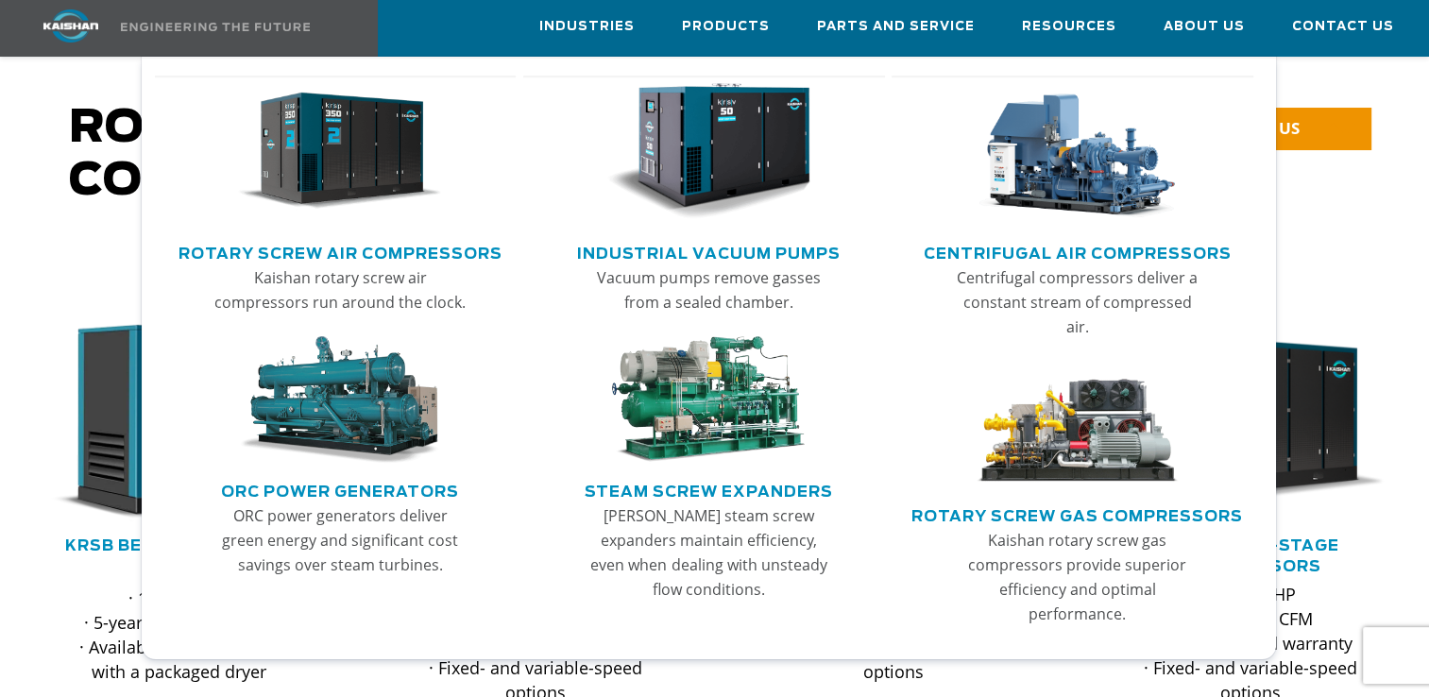
scroll to position [121, 0]
click at [378, 252] on link "Rotary Screw Air Compressors" at bounding box center [341, 251] width 324 height 28
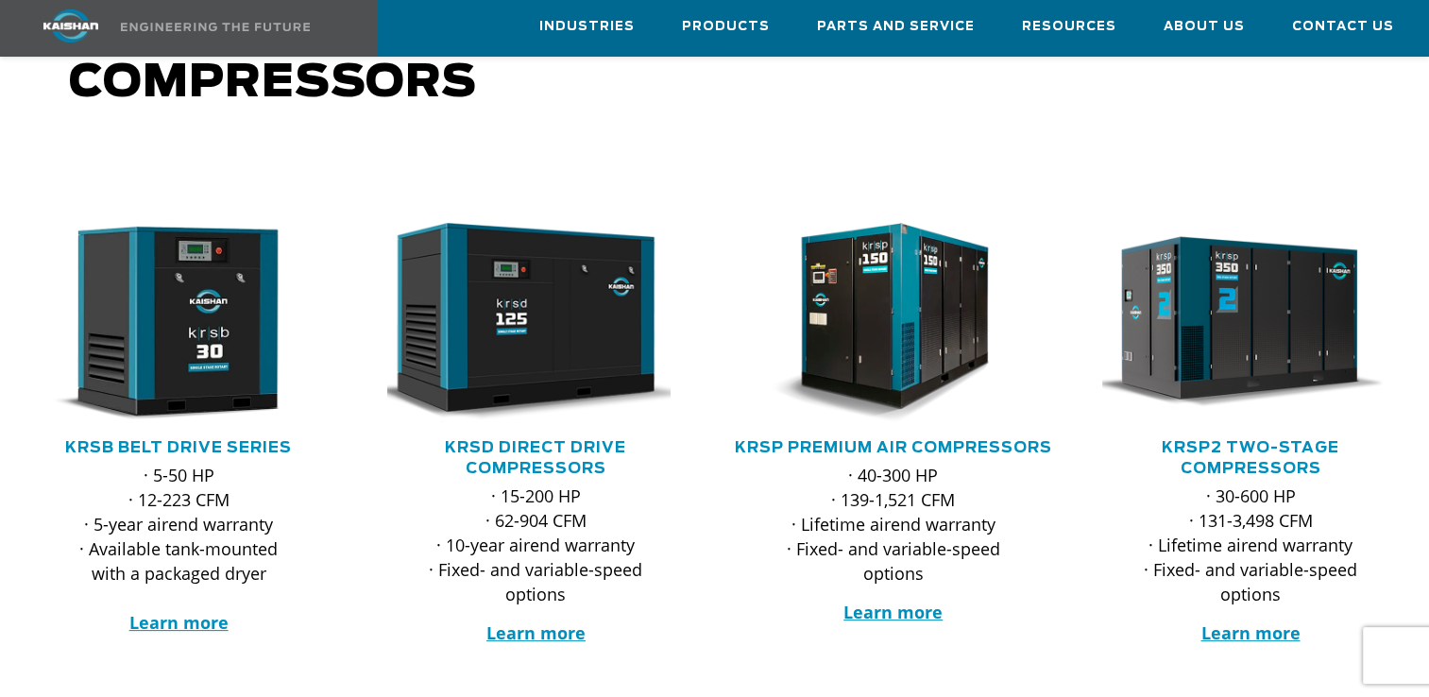
scroll to position [219, 0]
click at [258, 440] on link "KRSB Belt Drive Series" at bounding box center [178, 447] width 227 height 15
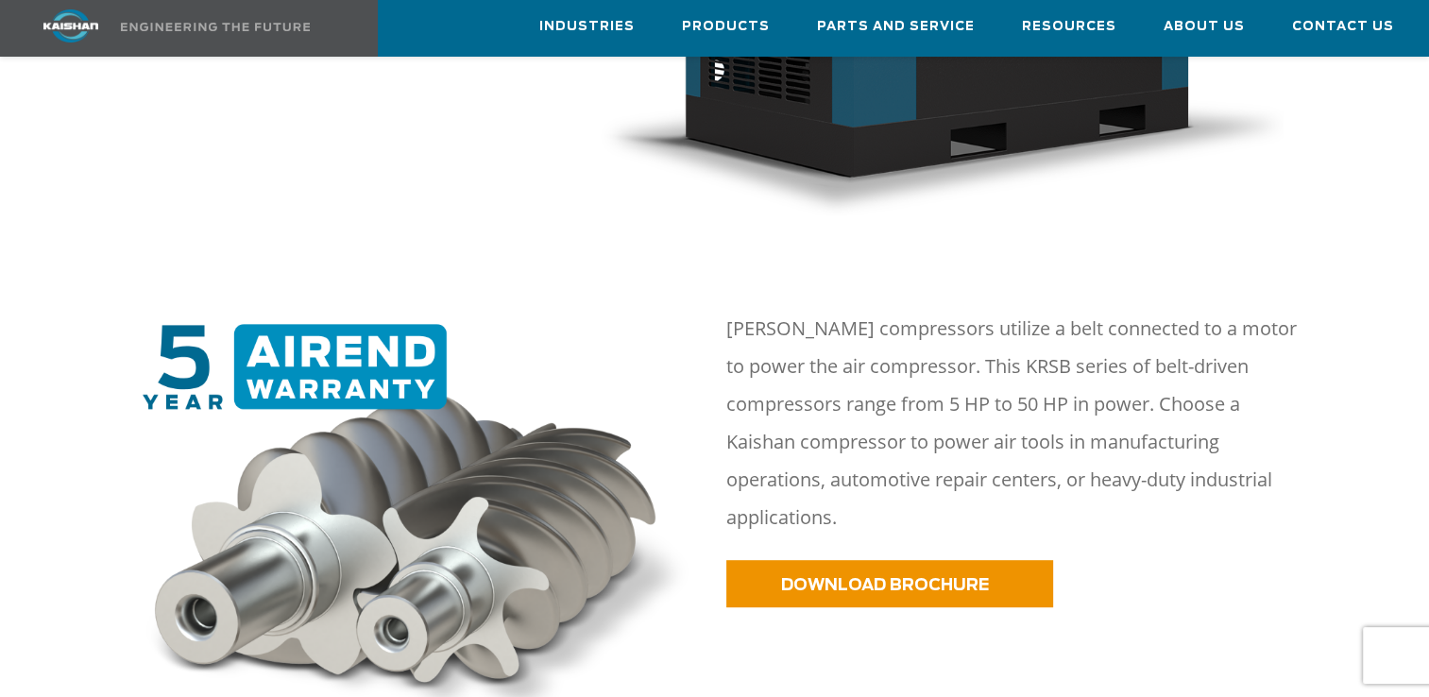
scroll to position [822, 0]
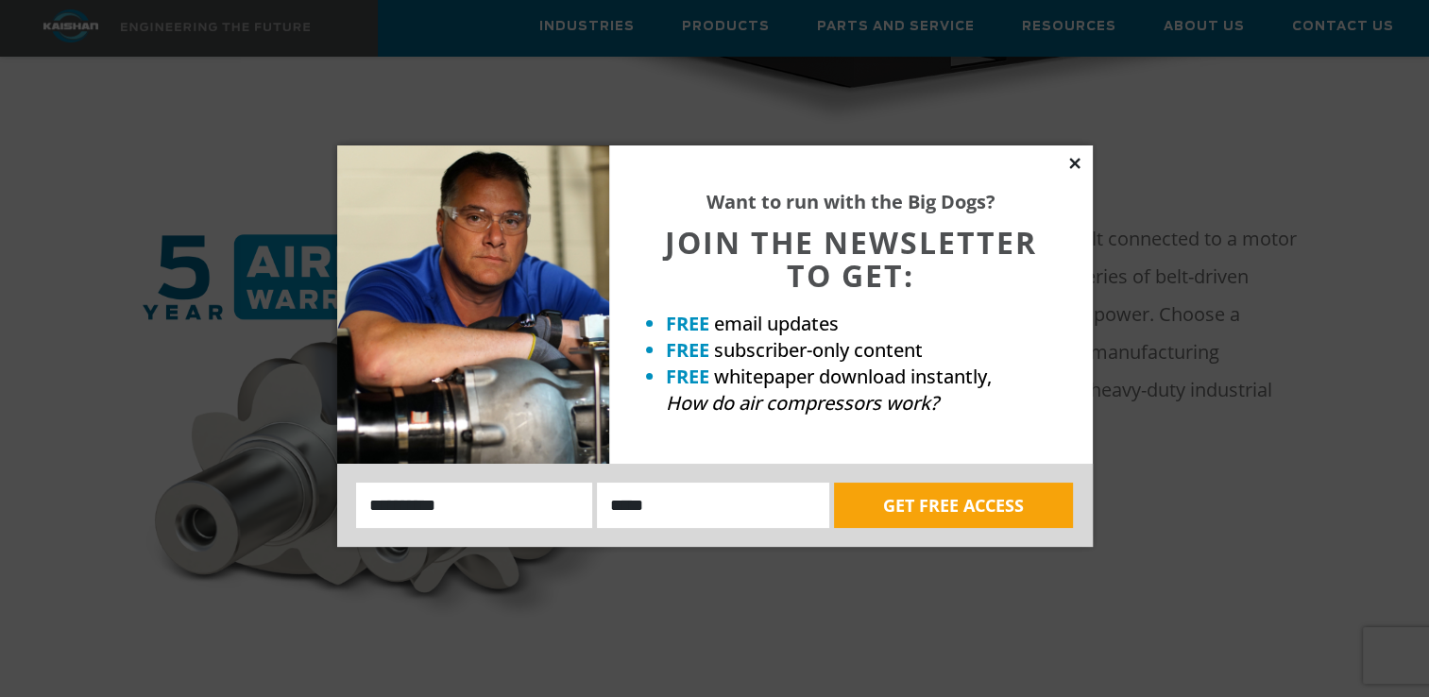
click at [1079, 166] on icon at bounding box center [1074, 163] width 10 height 10
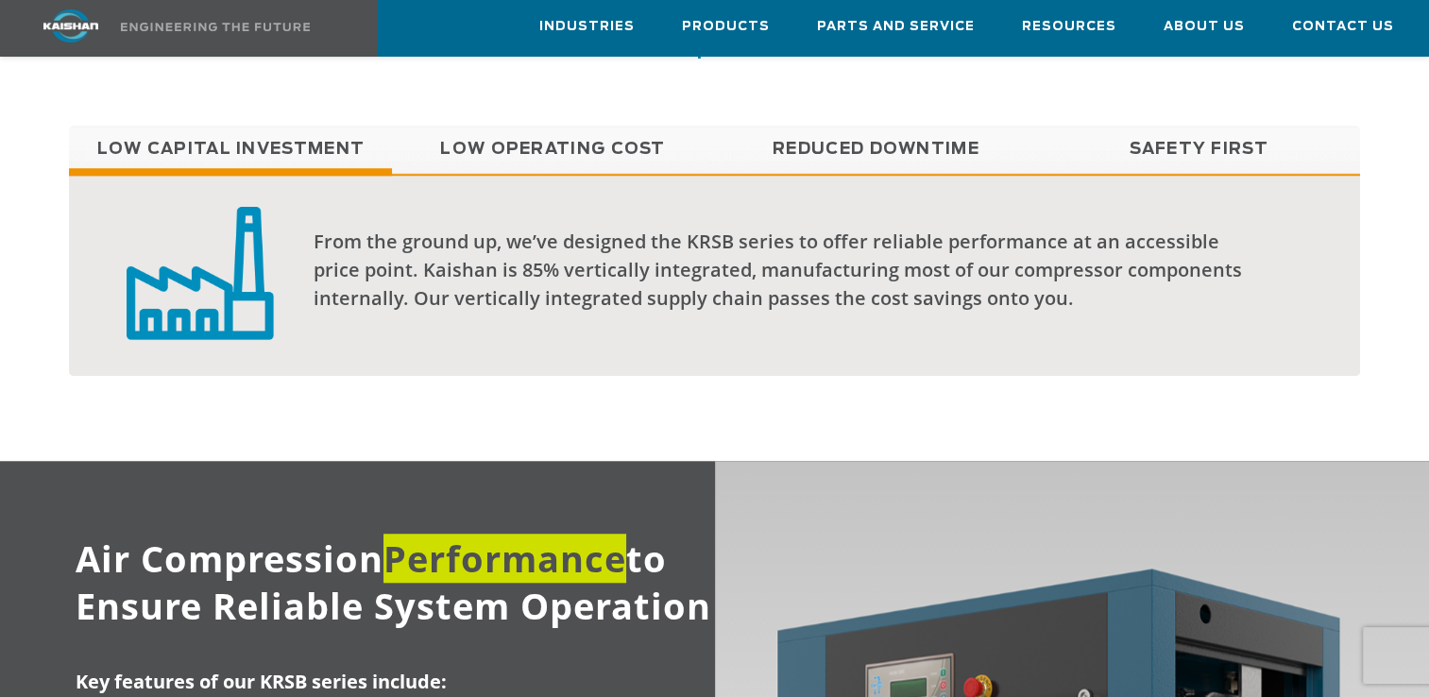
scroll to position [1568, 0]
